Goal: Obtain resource: Obtain resource

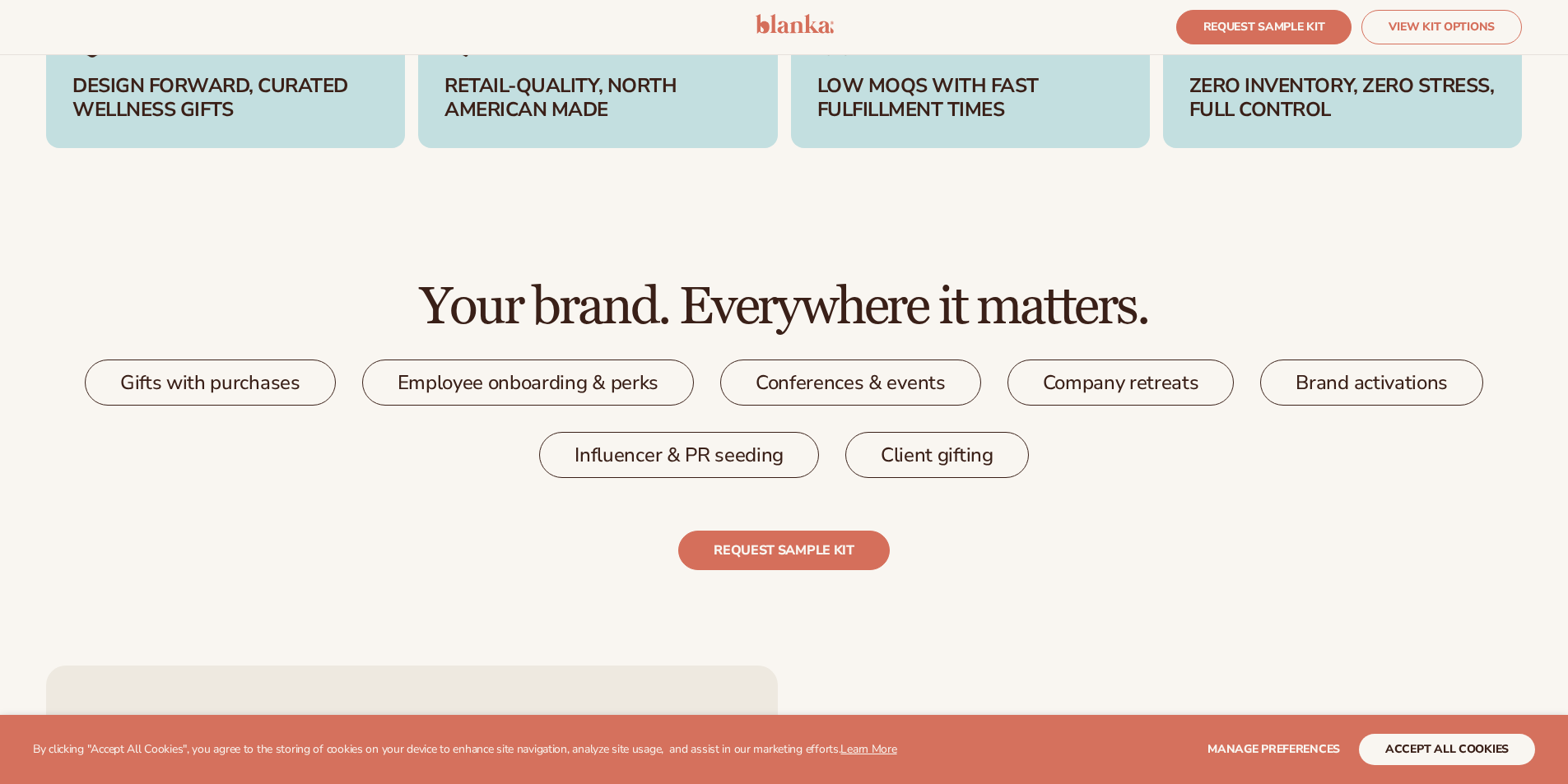
scroll to position [2963, 0]
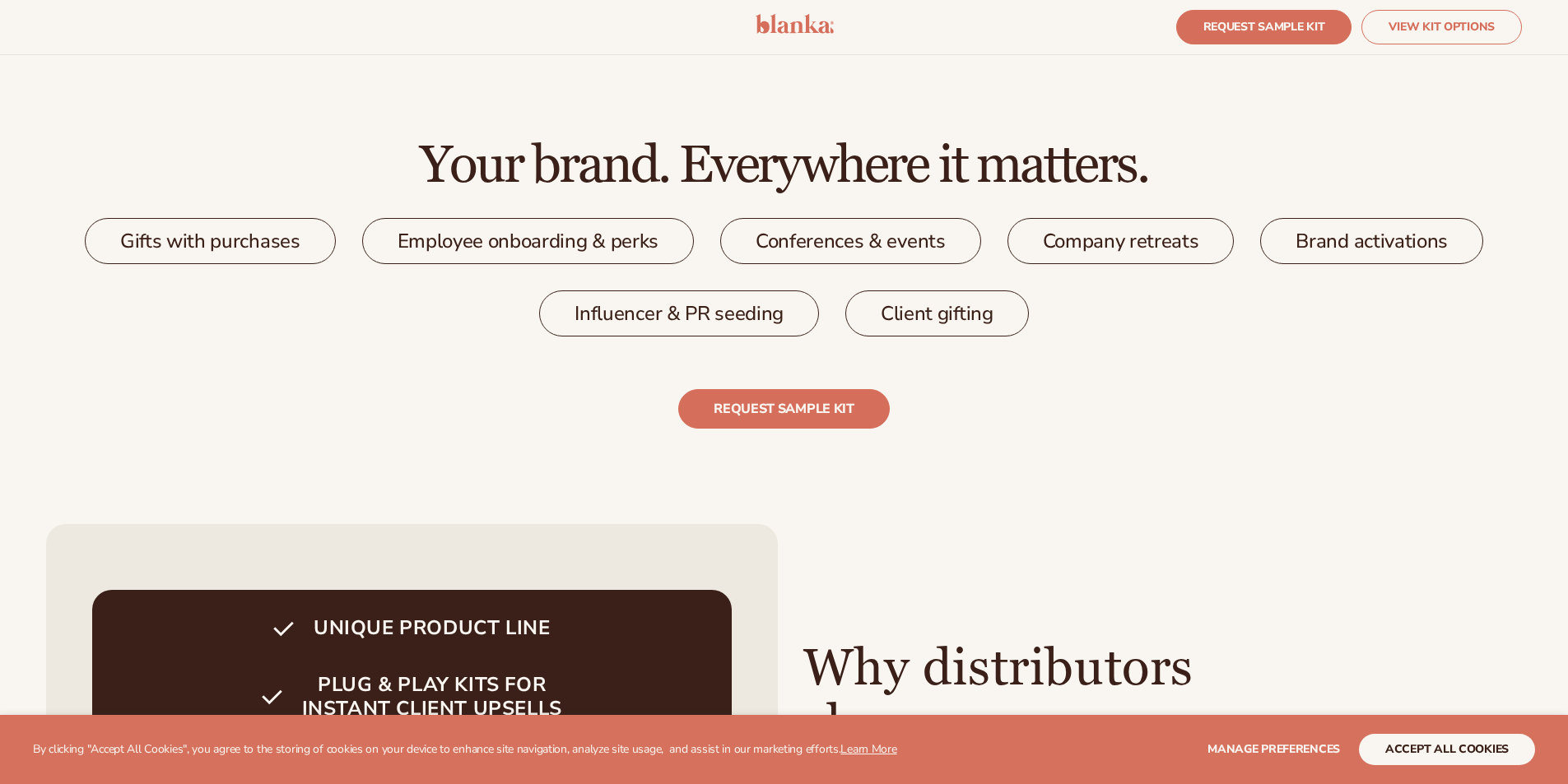
click at [222, 237] on div "Gifts with purchases" at bounding box center [210, 241] width 251 height 46
click at [416, 233] on div "Employee onboarding & perks" at bounding box center [527, 241] width 331 height 46
drag, startPoint x: 845, startPoint y: 237, endPoint x: 970, endPoint y: 237, distance: 125.0
click at [845, 237] on div "Conferences & events" at bounding box center [851, 241] width 261 height 46
click at [1102, 238] on div "Company retreats" at bounding box center [1121, 241] width 227 height 46
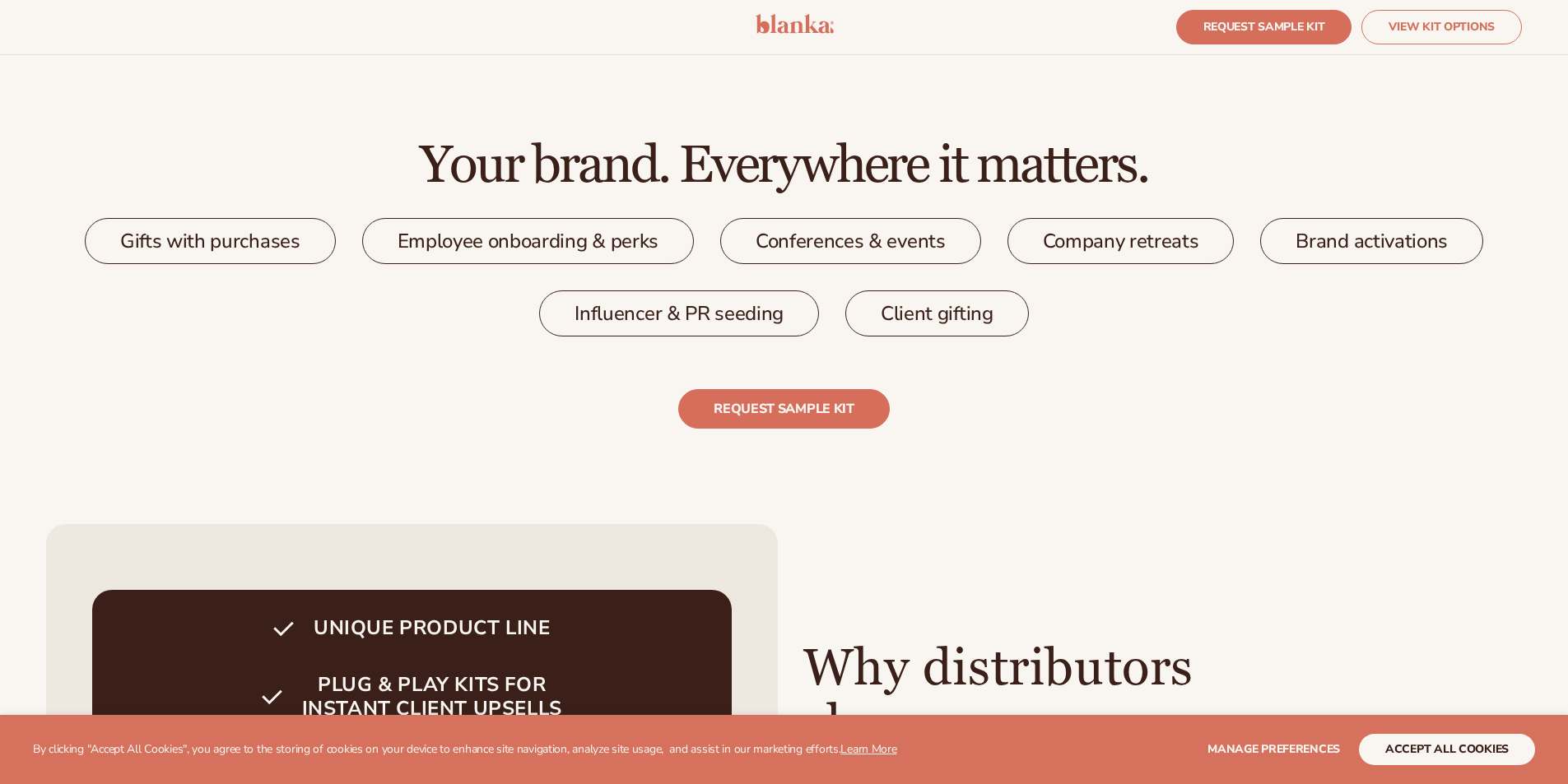
drag, startPoint x: 1413, startPoint y: 247, endPoint x: 1177, endPoint y: 335, distance: 251.9
click at [1408, 248] on div "Brand activations" at bounding box center [1371, 241] width 223 height 46
drag, startPoint x: 981, startPoint y: 318, endPoint x: 720, endPoint y: 318, distance: 261.0
click at [970, 319] on div "Client gifting" at bounding box center [936, 313] width 183 height 46
click at [692, 313] on div "Influencer & PR seeding" at bounding box center [678, 313] width 279 height 46
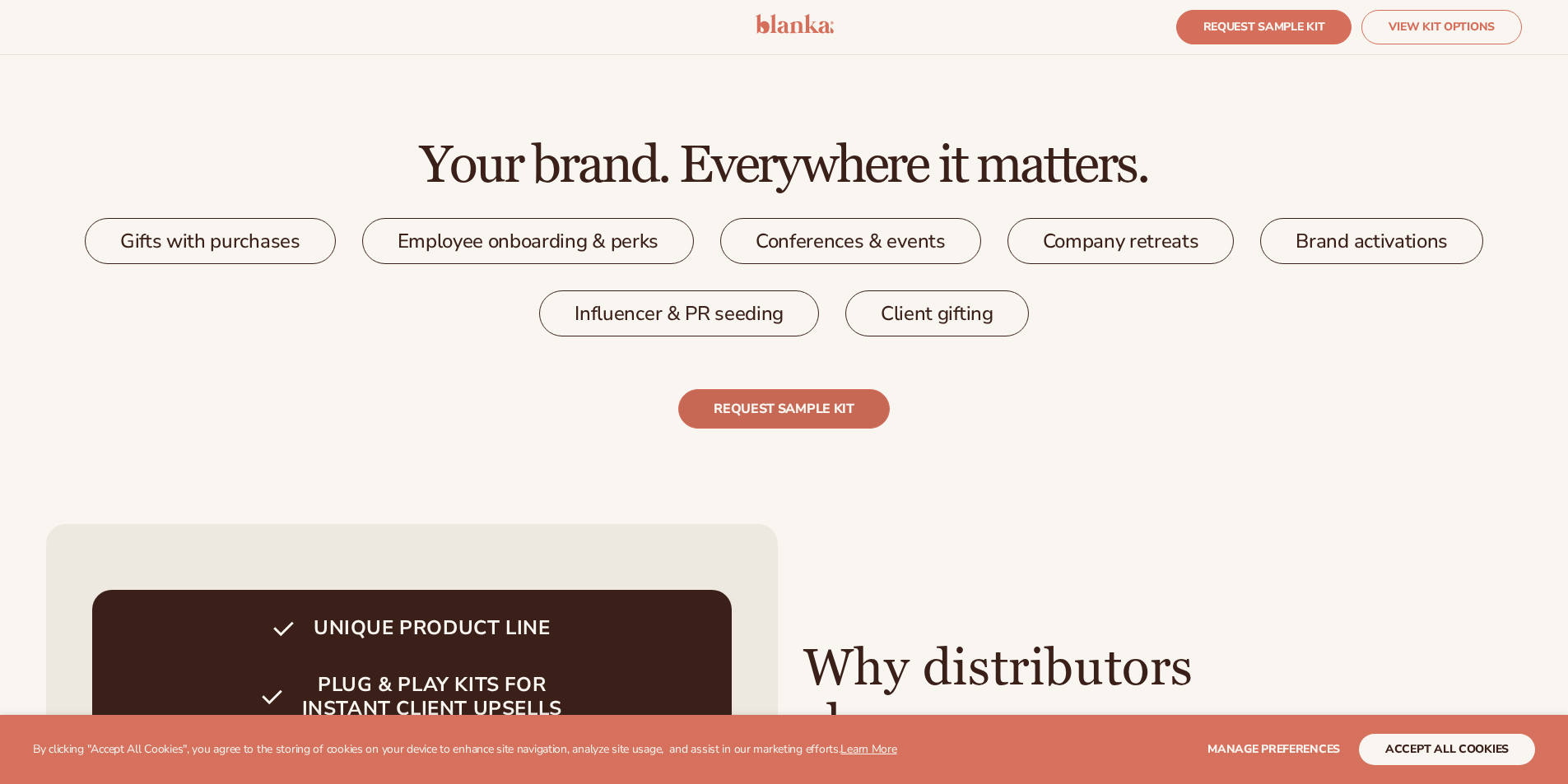
click at [794, 411] on link "REQUEST SAMPLE KIT" at bounding box center [783, 409] width 211 height 39
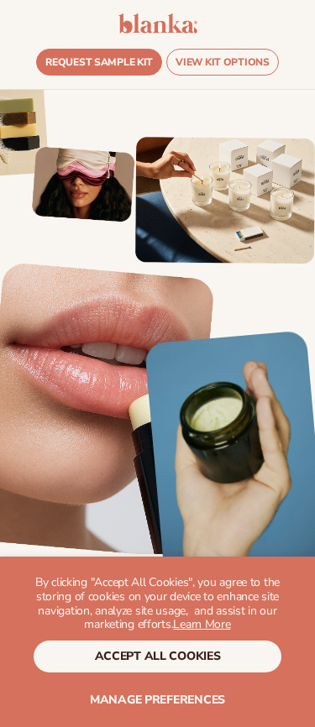
scroll to position [4358, 0]
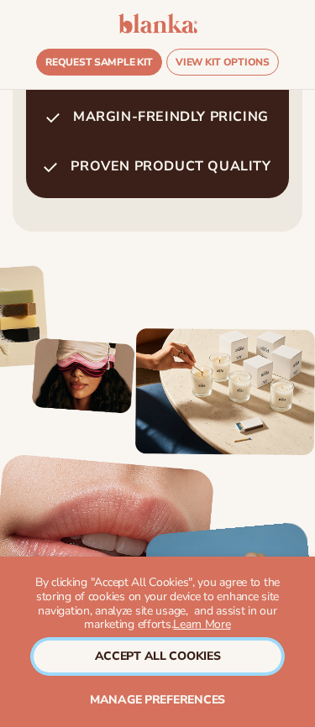
click at [154, 665] on button "accept all cookies" at bounding box center [158, 657] width 248 height 32
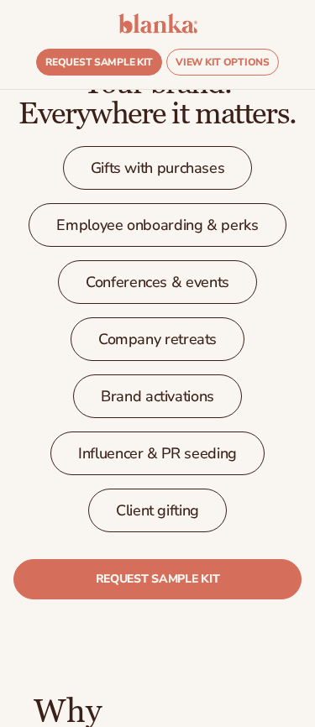
scroll to position [3266, 0]
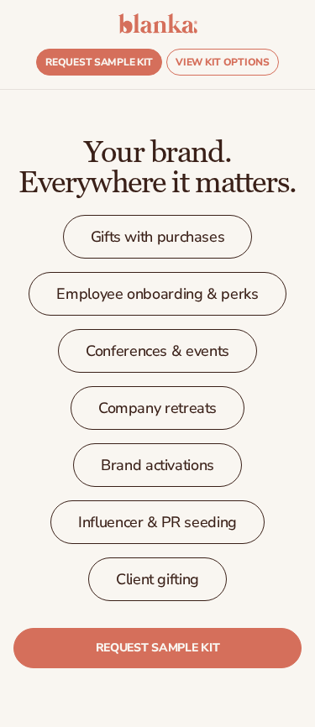
click at [162, 235] on div "Gifts with purchases" at bounding box center [158, 237] width 190 height 44
click at [165, 278] on div "Employee onboarding & perks" at bounding box center [157, 294] width 257 height 44
click at [165, 333] on div "Conferences & events" at bounding box center [157, 351] width 199 height 44
click at [139, 631] on link "REQUEST SAMPLE KIT" at bounding box center [157, 648] width 288 height 40
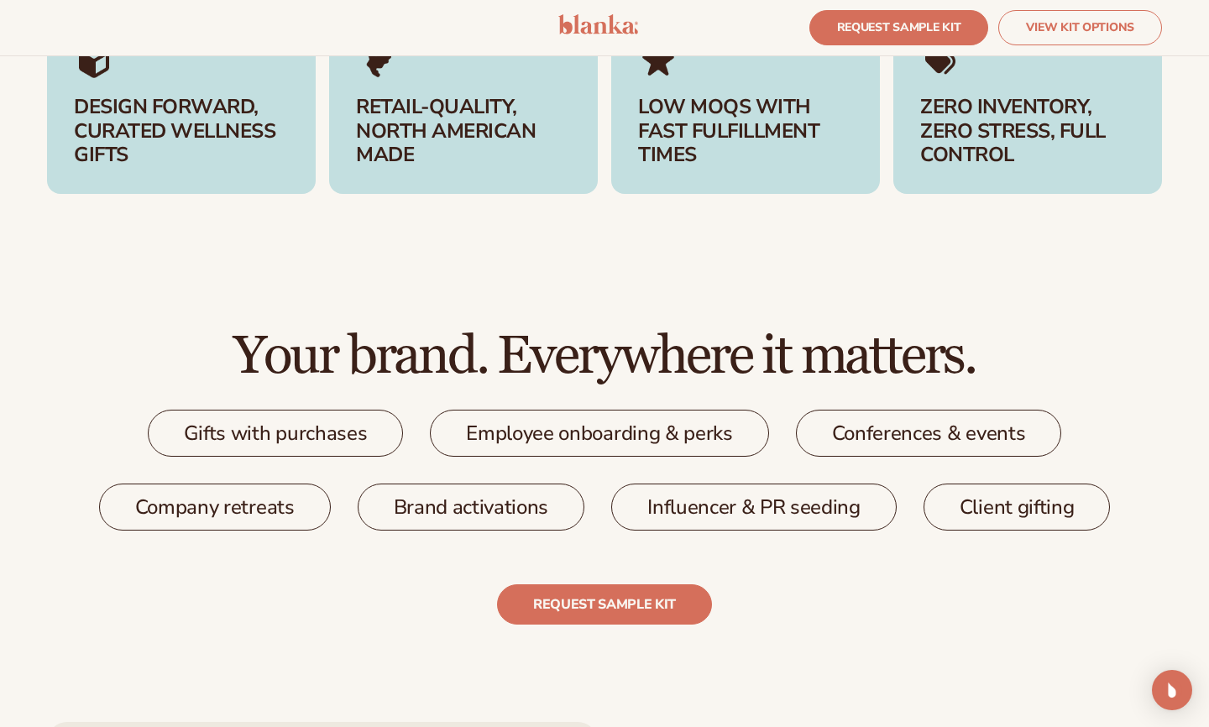
scroll to position [2664, 0]
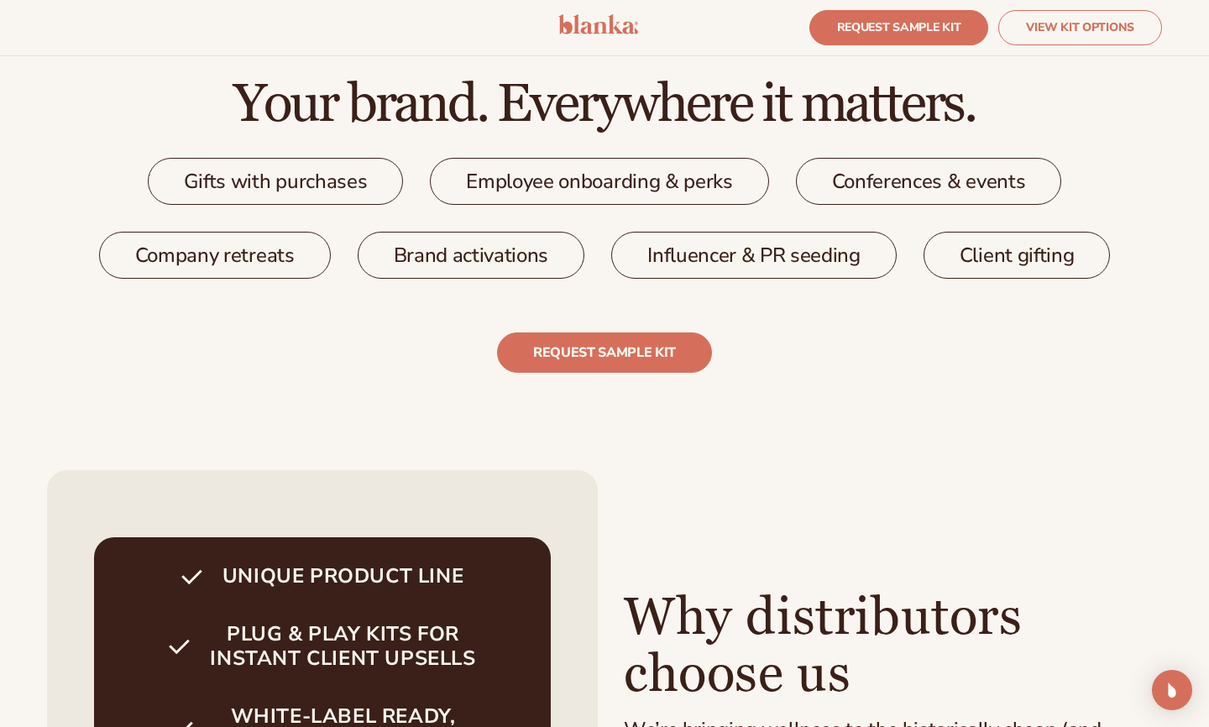
click at [353, 188] on div "Gifts with purchases" at bounding box center [276, 181] width 256 height 47
click at [584, 169] on div "Employee onboarding & perks" at bounding box center [599, 181] width 338 height 47
click at [223, 249] on div "Company retreats" at bounding box center [215, 255] width 232 height 47
click at [563, 354] on link "REQUEST SAMPLE KIT" at bounding box center [604, 352] width 215 height 40
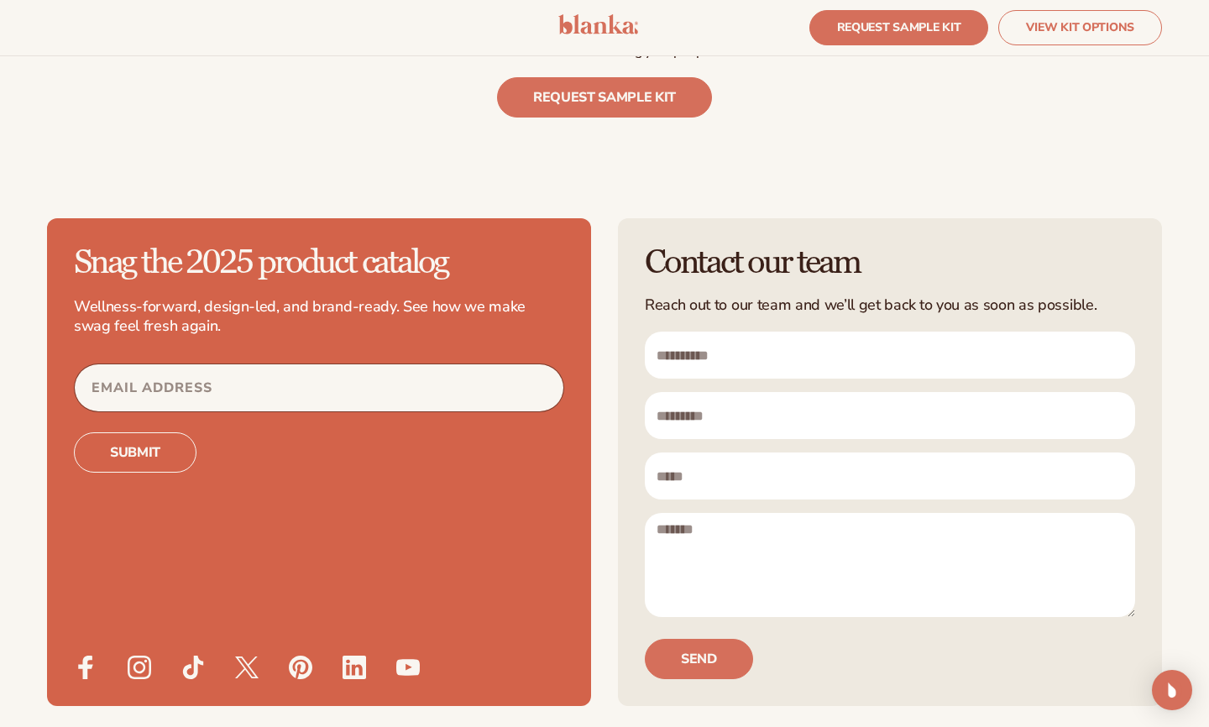
scroll to position [4838, 0]
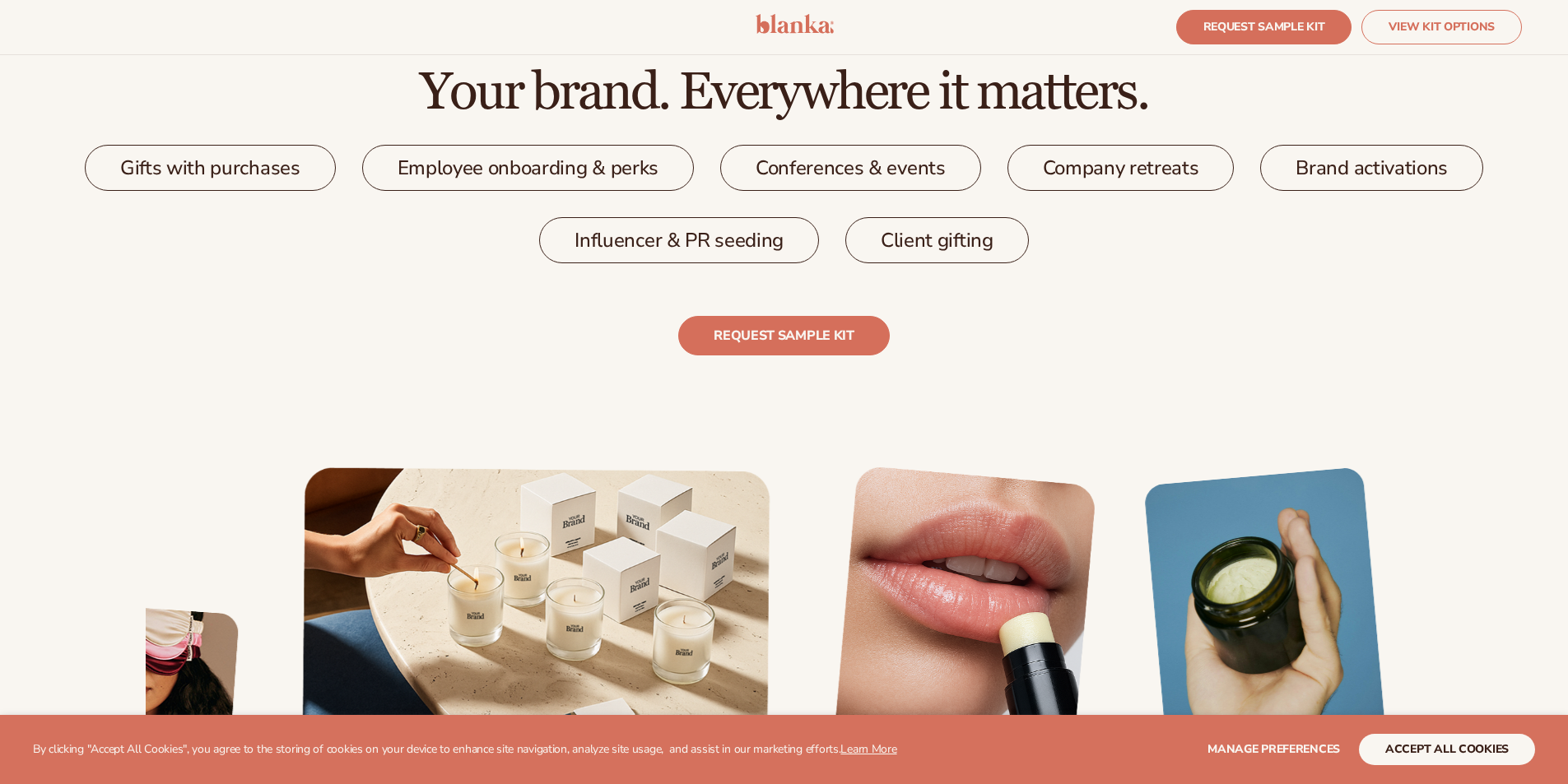
scroll to position [2880, 0]
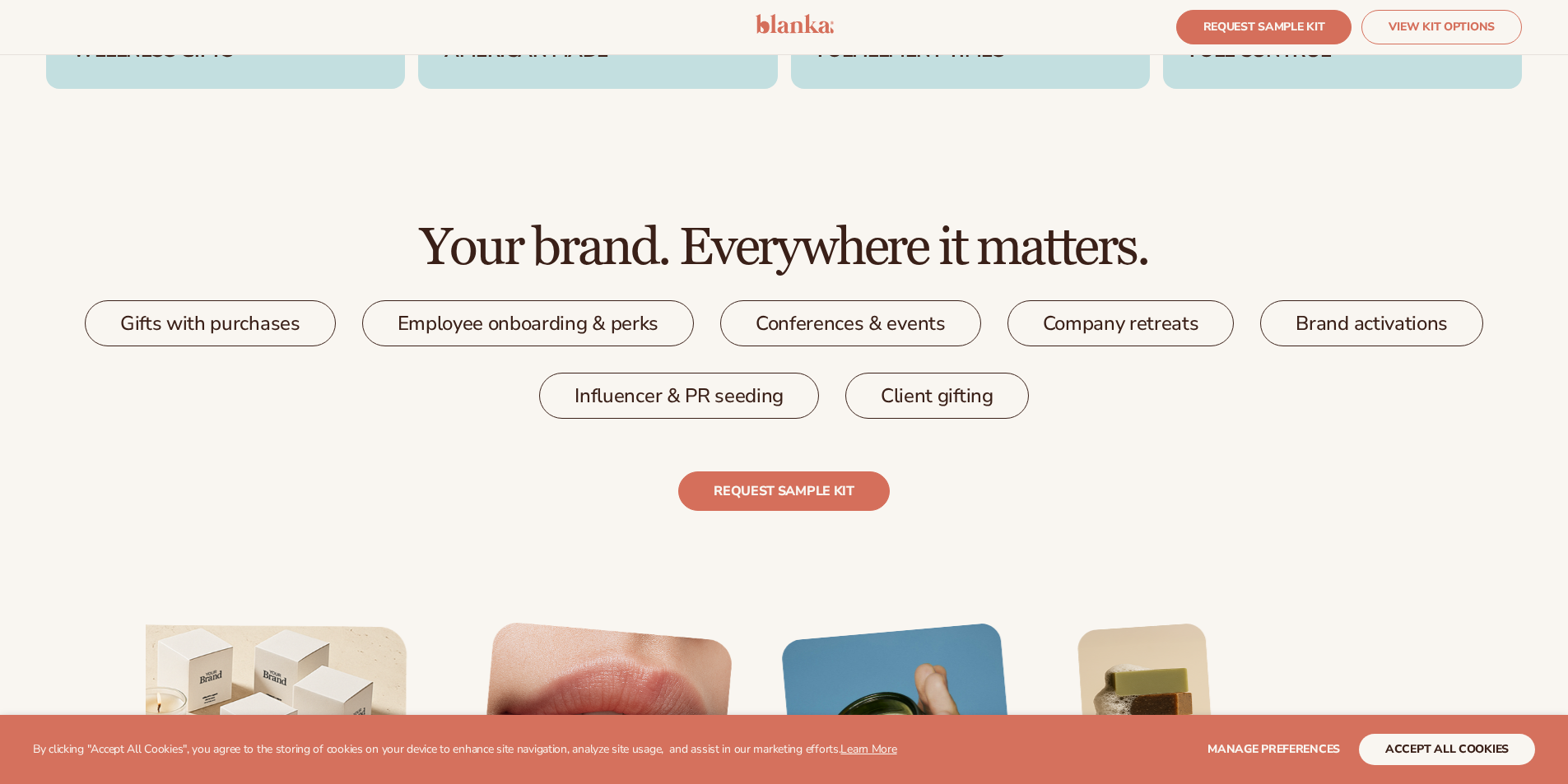
click at [249, 334] on div "Gifts with purchases" at bounding box center [210, 322] width 251 height 46
click at [461, 331] on div "Employee onboarding & perks" at bounding box center [527, 322] width 331 height 46
click at [765, 318] on div "Conferences & events" at bounding box center [851, 322] width 261 height 46
click at [1042, 317] on div "Company retreats" at bounding box center [1121, 322] width 227 height 46
drag, startPoint x: 1300, startPoint y: 328, endPoint x: 1047, endPoint y: 435, distance: 274.7
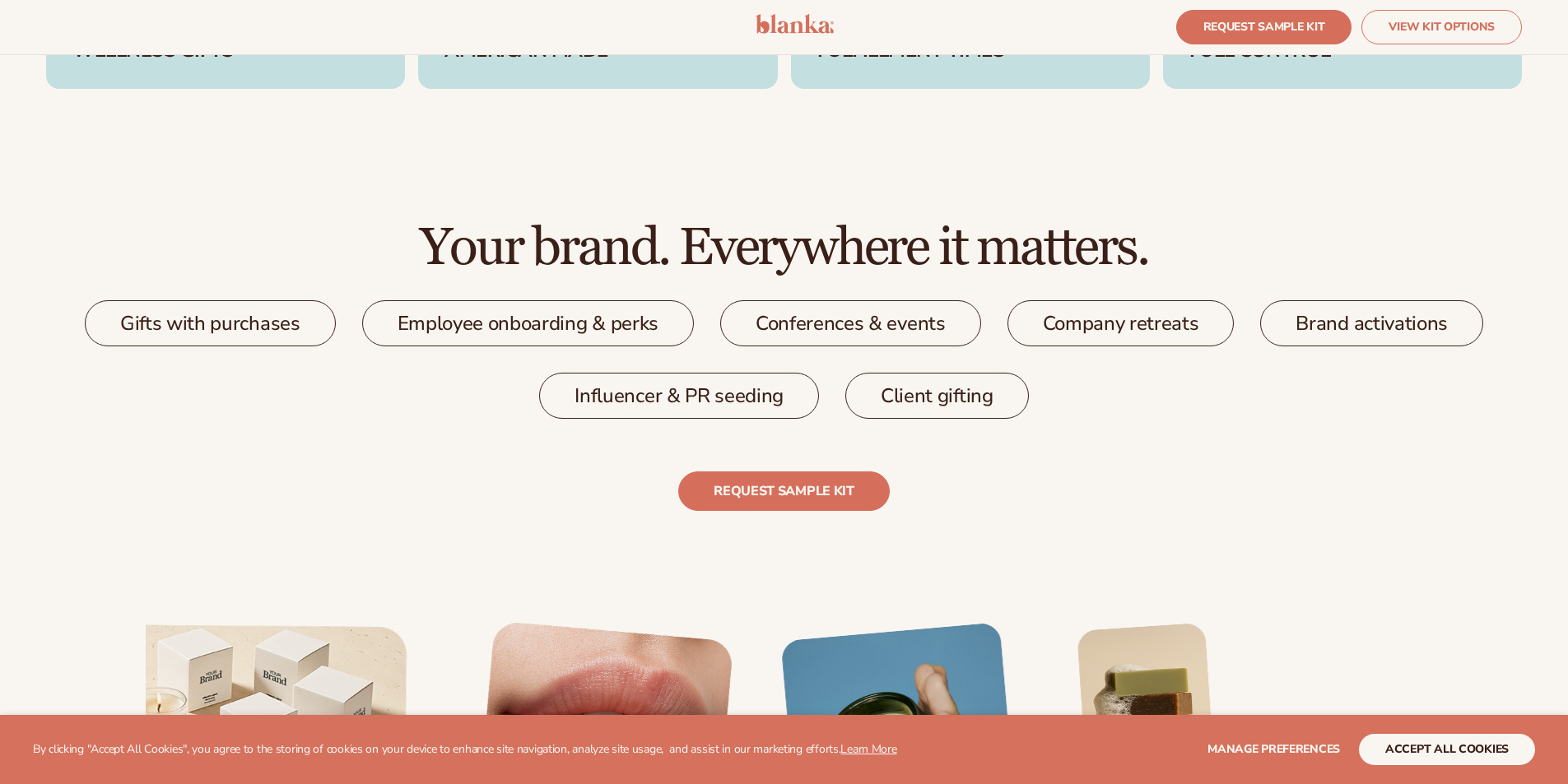
click at [1277, 348] on div "Gifts with purchases Employee onboarding & perks Conferences & events Company r…" at bounding box center [783, 359] width 1475 height 119
drag, startPoint x: 1018, startPoint y: 398, endPoint x: 760, endPoint y: 424, distance: 259.3
click at [993, 410] on div "Client gifting" at bounding box center [936, 395] width 183 height 46
click at [740, 398] on div "Influencer & PR seeding" at bounding box center [678, 395] width 279 height 46
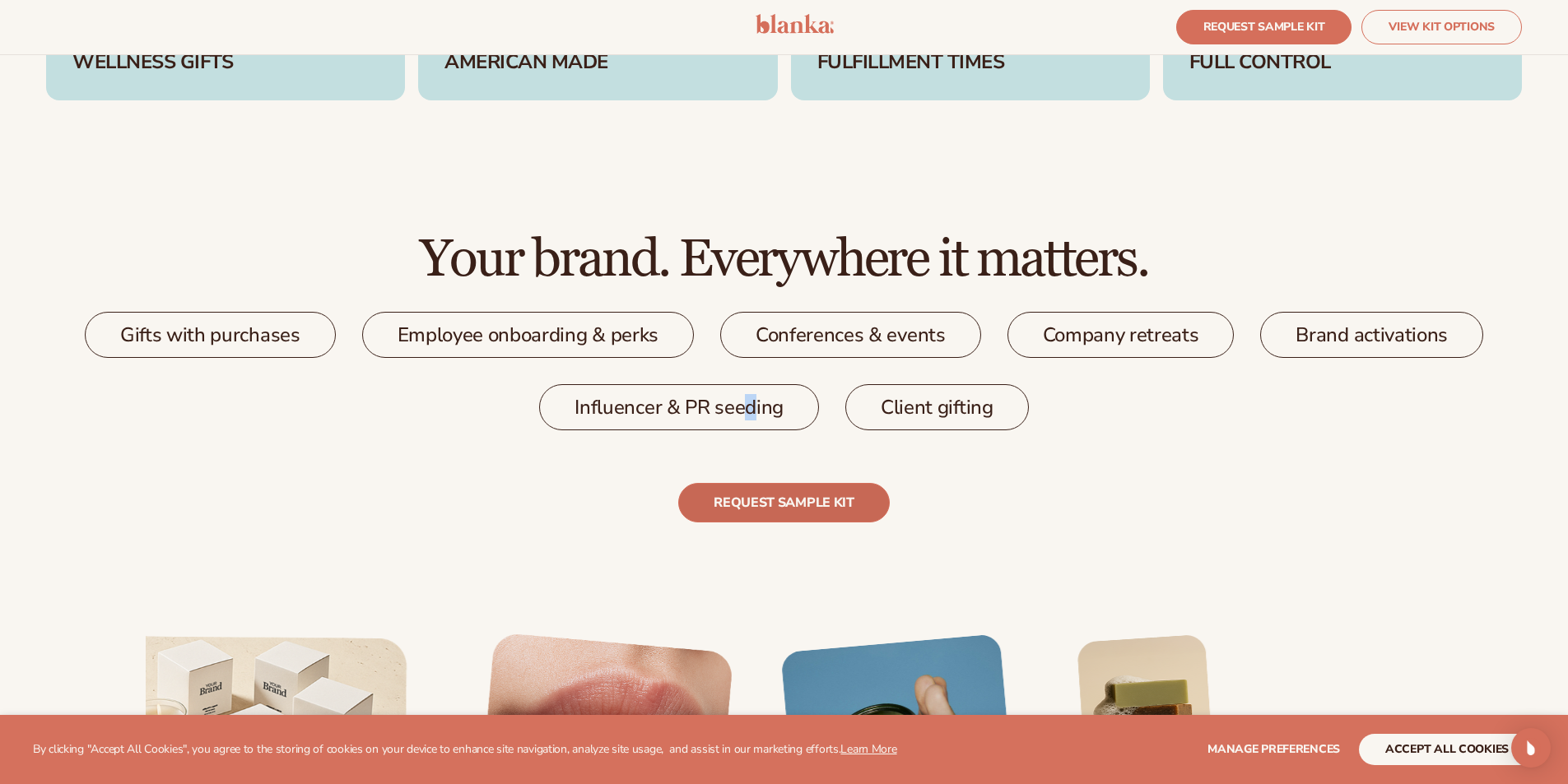
click at [768, 505] on link "REQUEST SAMPLE KIT" at bounding box center [783, 503] width 211 height 39
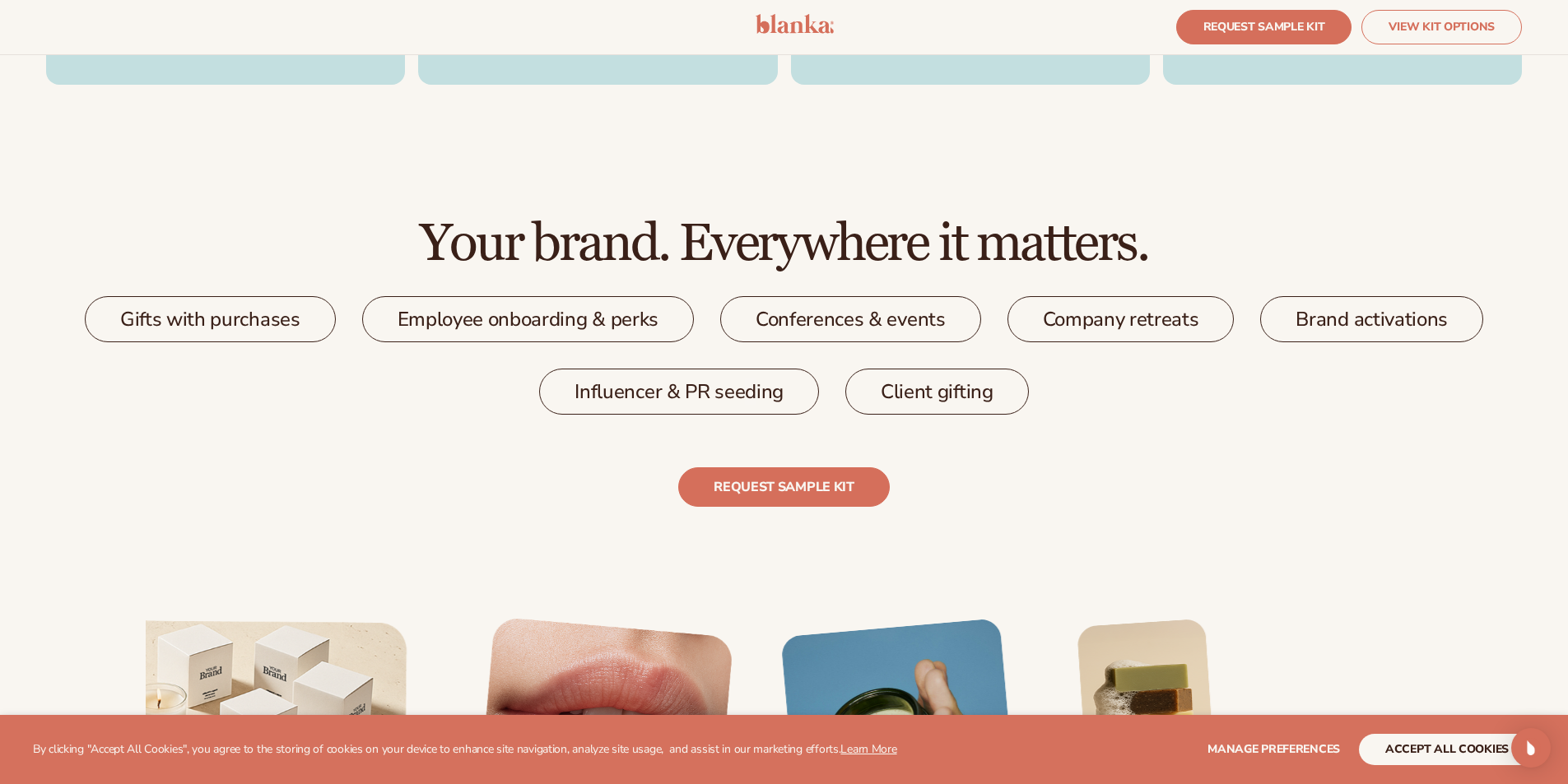
scroll to position [3011, 0]
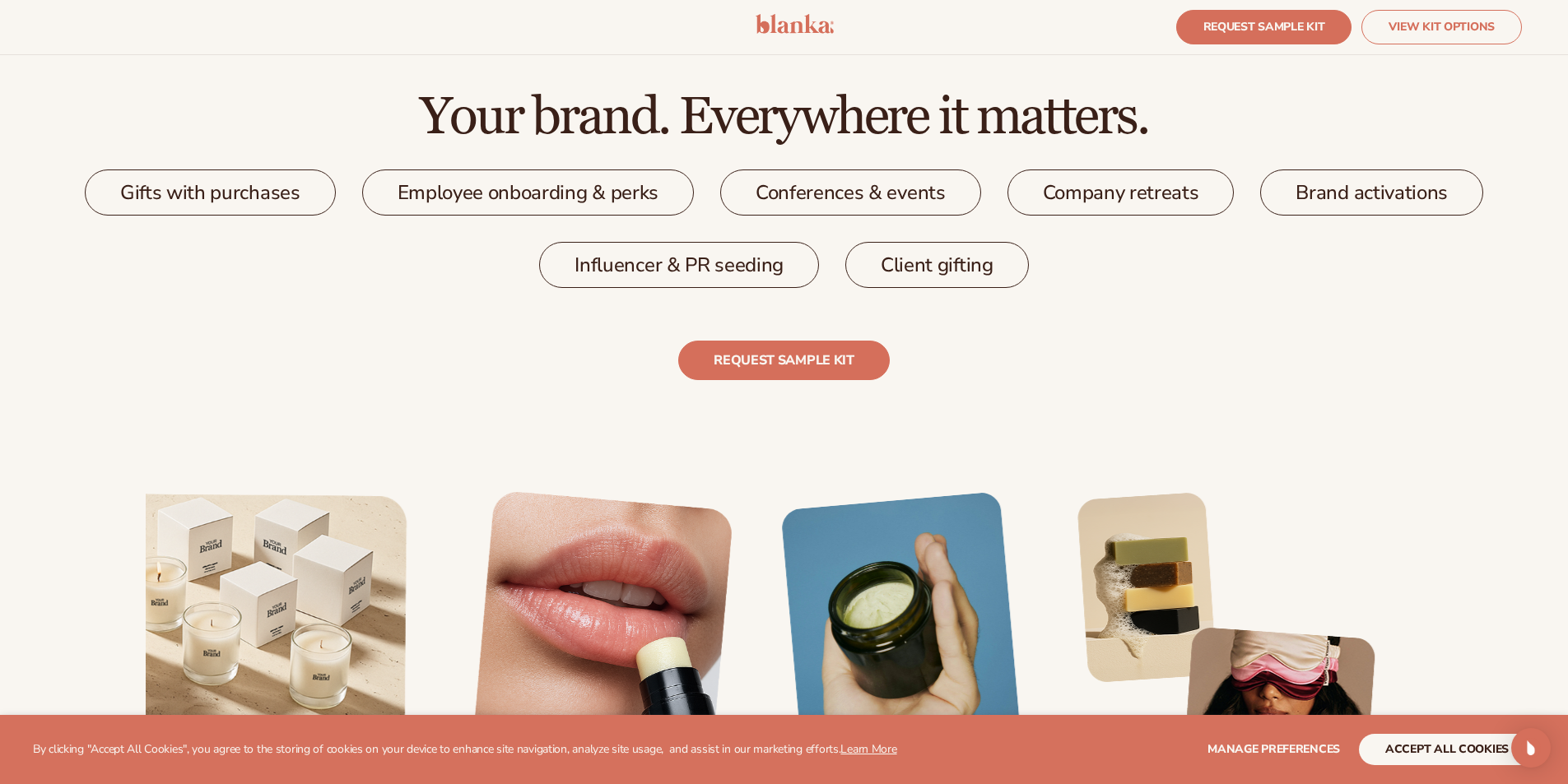
click at [259, 198] on div "Gifts with purchases" at bounding box center [210, 192] width 251 height 46
drag, startPoint x: 489, startPoint y: 194, endPoint x: 622, endPoint y: 278, distance: 157.3
click at [490, 194] on div "Employee onboarding & perks" at bounding box center [527, 192] width 331 height 46
drag, startPoint x: 676, startPoint y: 285, endPoint x: 936, endPoint y: 187, distance: 277.9
click at [679, 285] on div "Influencer & PR seeding" at bounding box center [678, 265] width 279 height 46
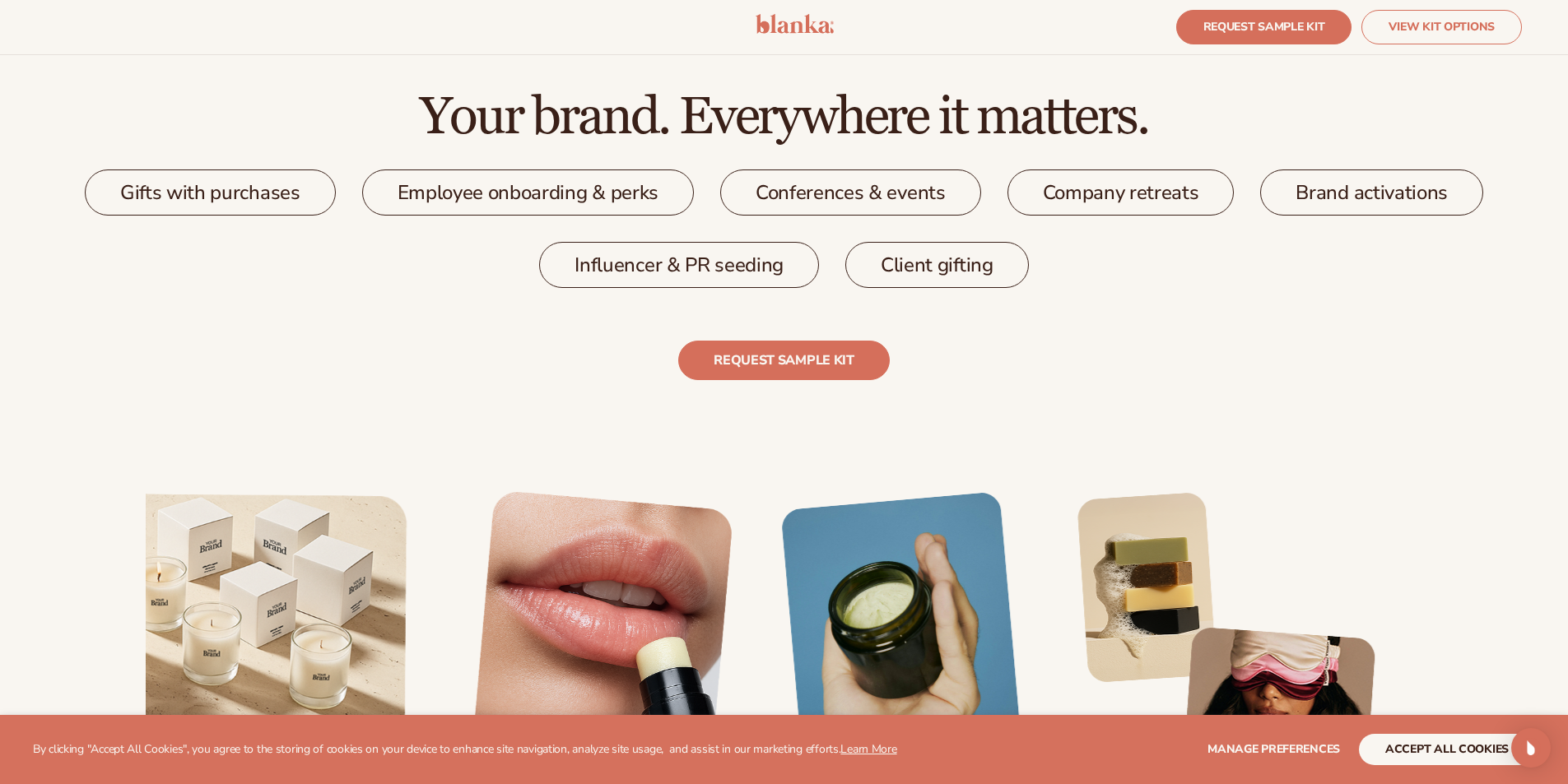
drag, startPoint x: 906, startPoint y: 179, endPoint x: 931, endPoint y: 238, distance: 64.1
click at [906, 181] on div "Conferences & events" at bounding box center [851, 192] width 261 height 46
click at [936, 254] on div "Client gifting" at bounding box center [936, 265] width 183 height 46
drag, startPoint x: 1136, startPoint y: 203, endPoint x: 1245, endPoint y: 182, distance: 111.0
click at [1137, 203] on div "Company retreats" at bounding box center [1121, 192] width 227 height 46
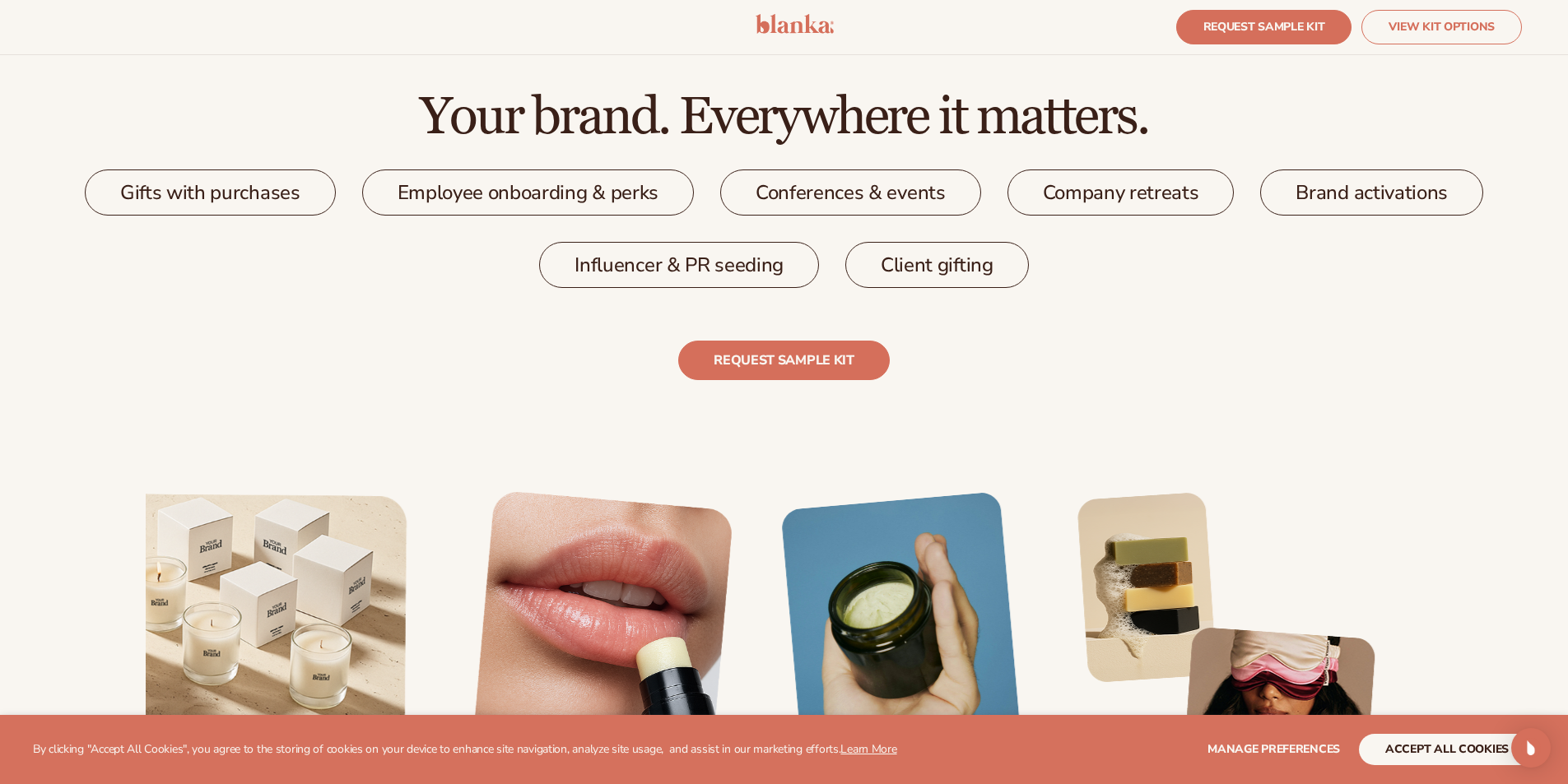
drag, startPoint x: 1321, startPoint y: 190, endPoint x: 1253, endPoint y: 265, distance: 101.2
click at [1321, 190] on div "Brand activations" at bounding box center [1371, 192] width 223 height 46
click at [822, 360] on link "REQUEST SAMPLE KIT" at bounding box center [783, 361] width 211 height 39
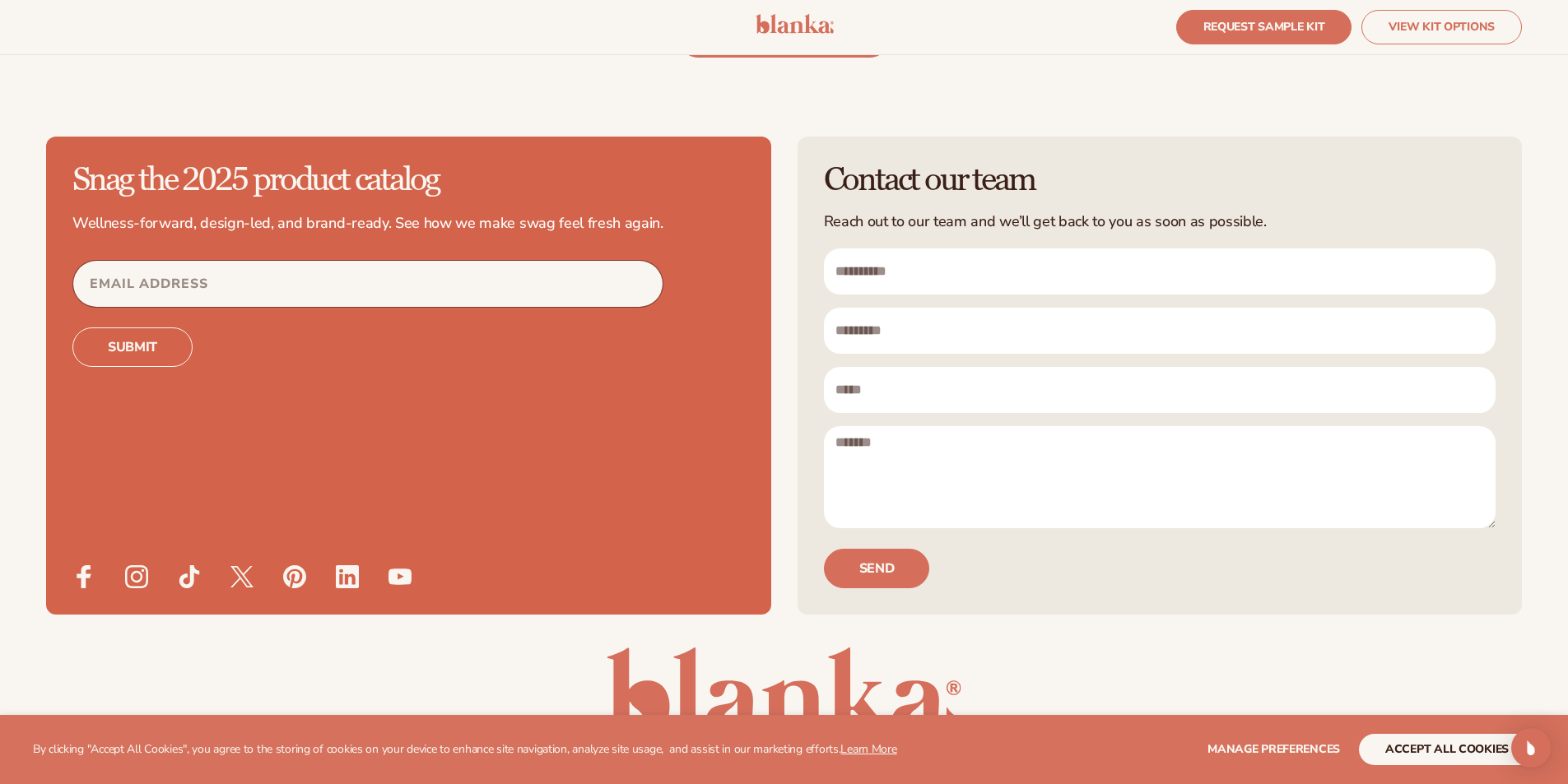
scroll to position [5068, 0]
